Goal: Task Accomplishment & Management: Complete application form

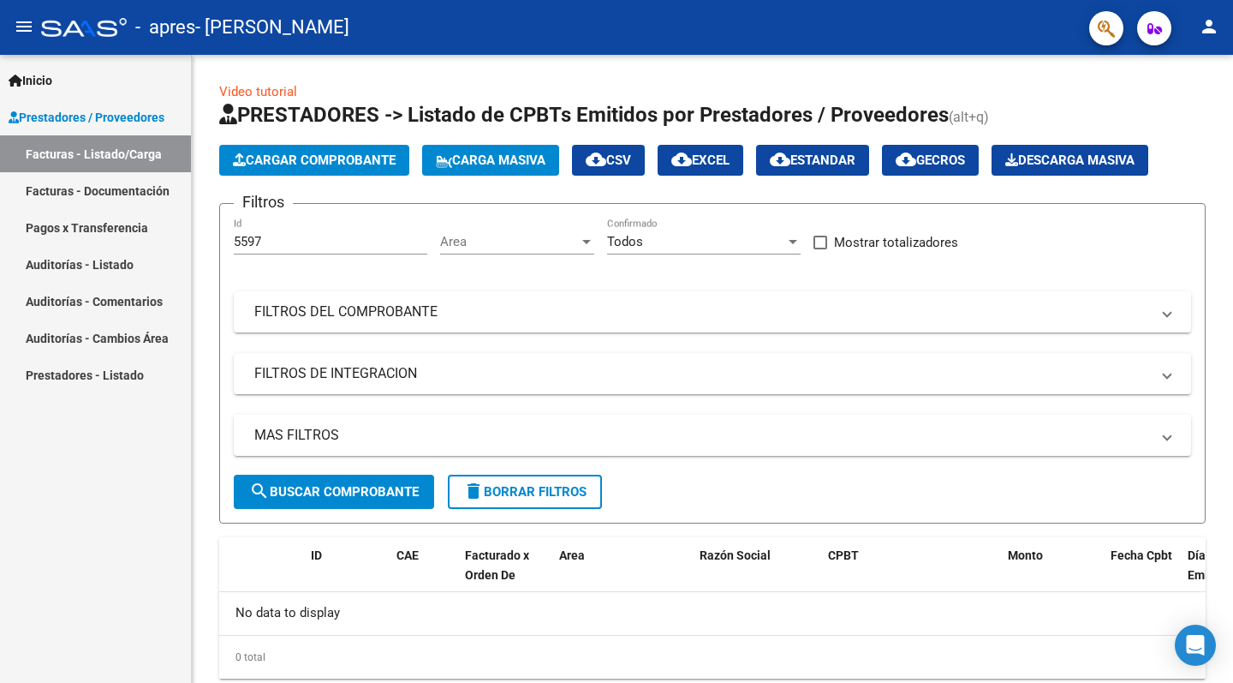
click at [140, 182] on link "Facturas - Documentación" at bounding box center [95, 190] width 191 height 37
click at [1232, 194] on div at bounding box center [1231, 345] width 4 height 581
click at [100, 150] on link "Facturas - Listado/Carga" at bounding box center [95, 153] width 191 height 37
click at [1209, 29] on mat-icon "person" at bounding box center [1209, 26] width 21 height 21
click at [1186, 108] on button "exit_to_app Salir" at bounding box center [1174, 113] width 105 height 41
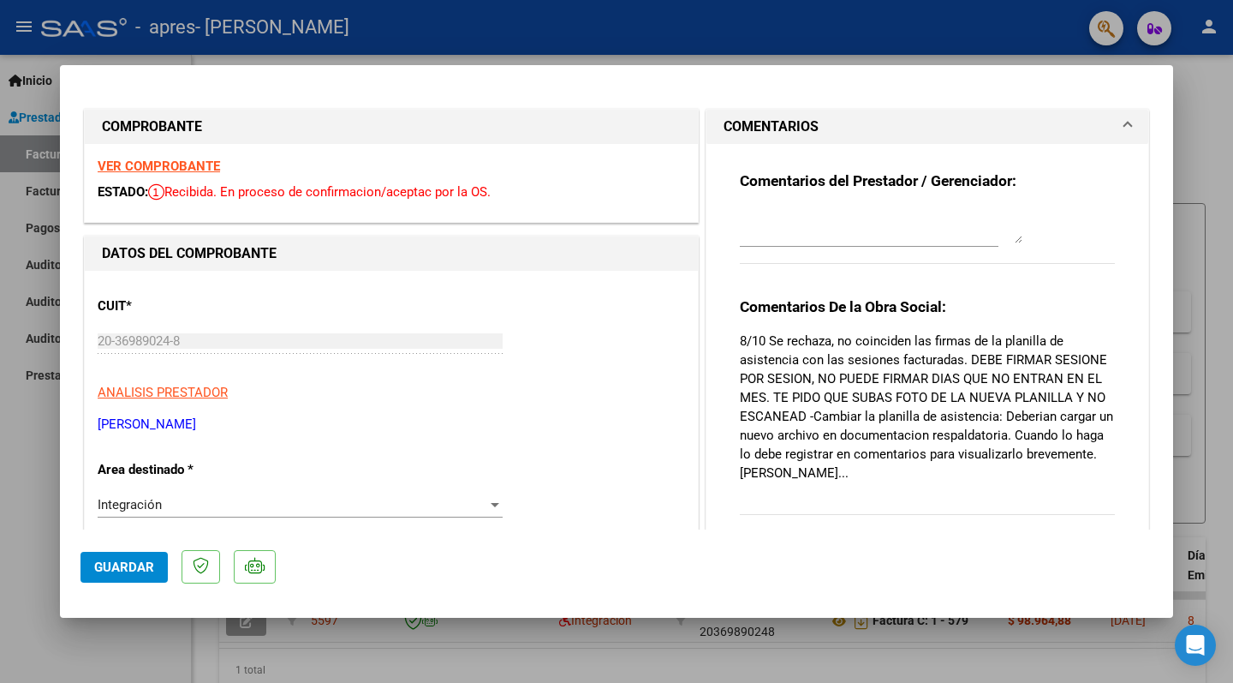
click at [875, 437] on p "8/10 Se rechaza, no coinciden las firmas de la planilla de asistencia con las s…" at bounding box center [927, 406] width 375 height 151
click at [857, 357] on p "8/10 Se rechaza, no coinciden las firmas de la planilla de asistencia con las s…" at bounding box center [927, 406] width 375 height 151
click at [821, 242] on textarea at bounding box center [881, 226] width 283 height 34
type textarea "Perfect"
